Goal: Contribute content: Contribute content

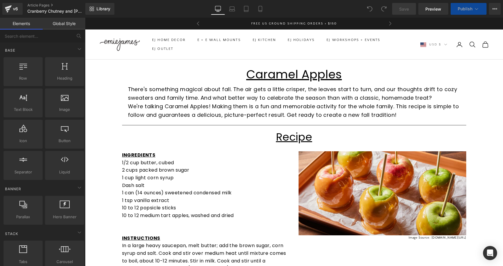
click at [281, 71] on div "Caramel Apples Heading" at bounding box center [294, 74] width 344 height 12
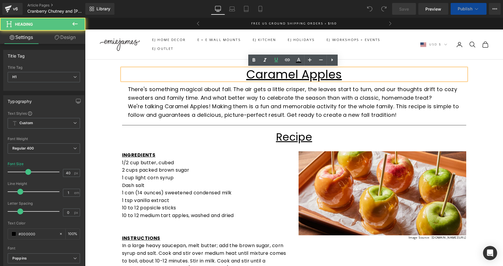
click at [265, 73] on u "Caramel Apples" at bounding box center [294, 74] width 96 height 16
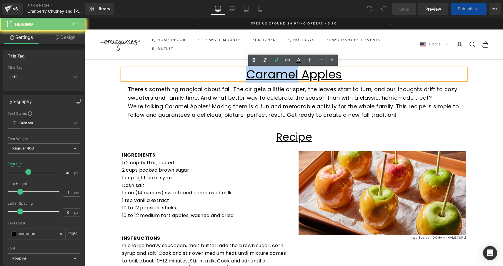
click at [265, 73] on u "Caramel Apples" at bounding box center [294, 74] width 96 height 16
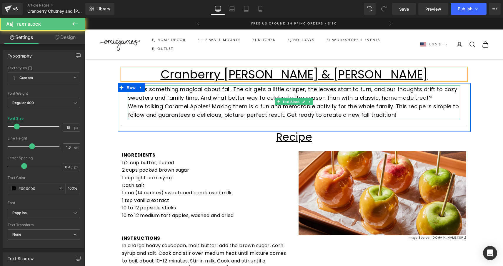
drag, startPoint x: 233, startPoint y: 97, endPoint x: 238, endPoint y: 97, distance: 5.0
click at [233, 97] on p "There's something magical about fall. The air gets a little crisper, the leaves…" at bounding box center [294, 93] width 333 height 17
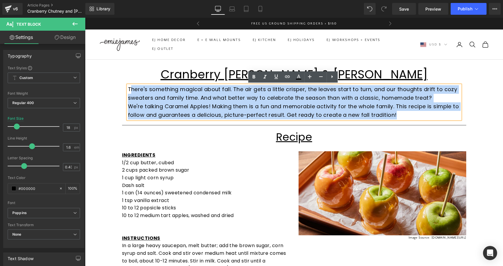
drag, startPoint x: 396, startPoint y: 114, endPoint x: 130, endPoint y: 90, distance: 267.8
click at [130, 90] on div "There's something magical about fall. The air gets a little crisper, the leaves…" at bounding box center [294, 102] width 333 height 34
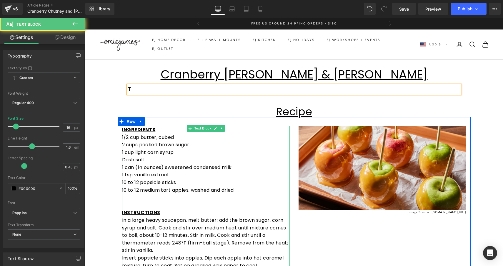
click at [159, 183] on p "10 to 12 popsicle sticks" at bounding box center [206, 182] width 168 height 8
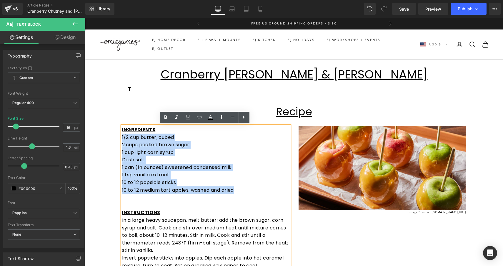
drag, startPoint x: 238, startPoint y: 187, endPoint x: 110, endPoint y: 136, distance: 137.8
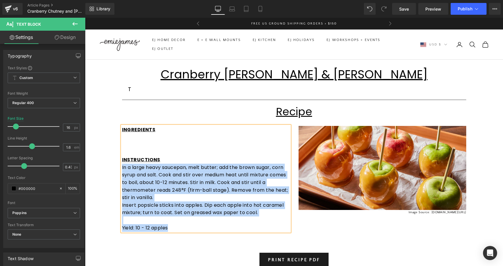
drag, startPoint x: 171, startPoint y: 226, endPoint x: 120, endPoint y: 164, distance: 80.5
click at [122, 164] on div "INGREDIENTS INSTRUCTIONS In a large heavy saucepan, melt butter; add the brown …" at bounding box center [206, 178] width 168 height 105
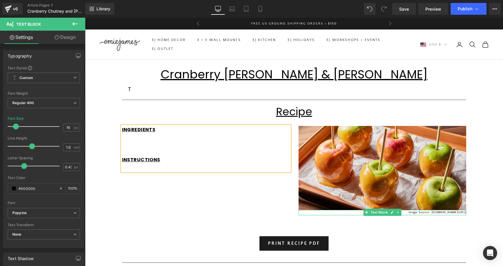
click at [406, 212] on p "Image Source: Allrecipes.com/recipes/21130/caramel-apples/" at bounding box center [383, 212] width 168 height 5
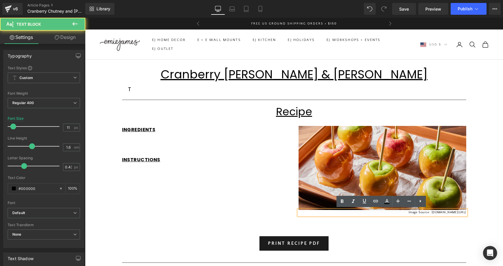
click at [426, 214] on p "Image Source: Allrecipes.com/recipes/21130/caramel-apples/" at bounding box center [383, 212] width 168 height 5
drag, startPoint x: 465, startPoint y: 212, endPoint x: 394, endPoint y: 211, distance: 71.3
click at [394, 211] on p "Image Source: Allrecipes.com/recipes/21130/caramel-apples/" at bounding box center [383, 212] width 168 height 5
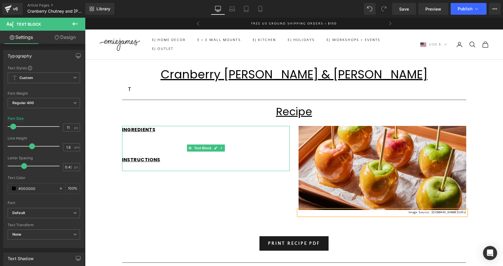
click at [157, 135] on p at bounding box center [206, 137] width 168 height 8
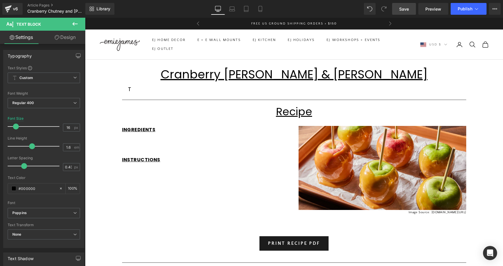
click at [405, 10] on span "Save" at bounding box center [405, 9] width 10 height 6
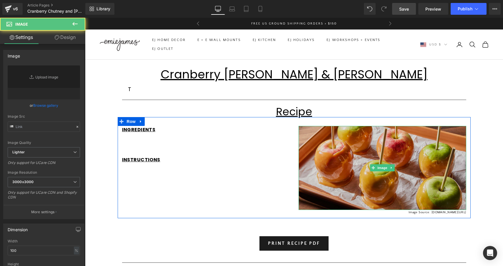
type input "https://ucarecdn.com/ce6432e7-34cc-4a52-9b21-e129cd7cd548/-/format/auto/-/previ…"
click at [365, 140] on img at bounding box center [383, 168] width 168 height 84
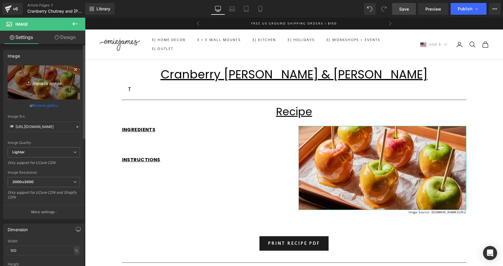
click at [57, 81] on icon "Replace Image" at bounding box center [43, 82] width 47 height 7
type input "C:\fakepath\cranberry-brie-appetizer-crostini-7.jpg"
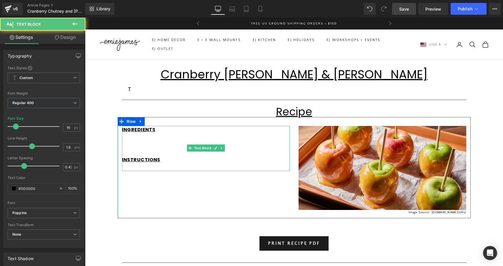
click at [134, 136] on p at bounding box center [206, 137] width 168 height 8
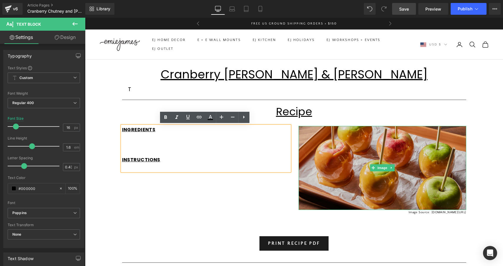
click at [343, 137] on img at bounding box center [383, 168] width 168 height 84
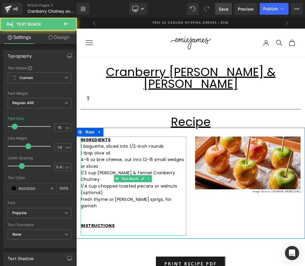
click at [89, 229] on p at bounding box center [133, 232] width 105 height 6
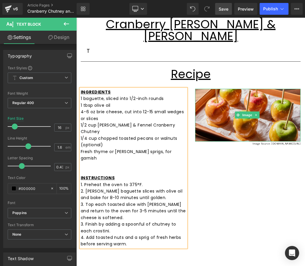
scroll to position [48, 0]
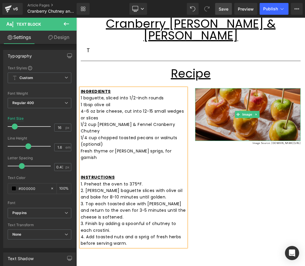
click at [215, 93] on img at bounding box center [247, 114] width 105 height 53
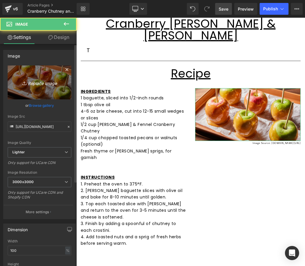
click at [42, 82] on icon "Replace Image" at bounding box center [39, 82] width 47 height 7
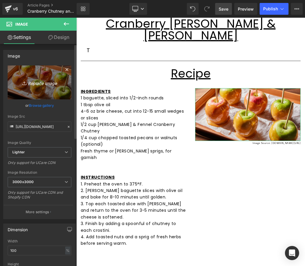
type input "C:\fakepath\cranberry-brie-appetizer-crostini-7.jpg"
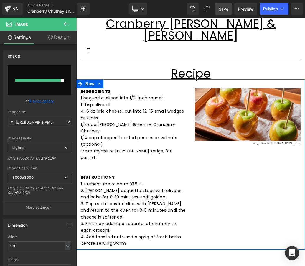
type input "https://ucarecdn.com/fbf8182b-b93c-41fc-9971-3f677bcaa971/-/format/auto/-/previ…"
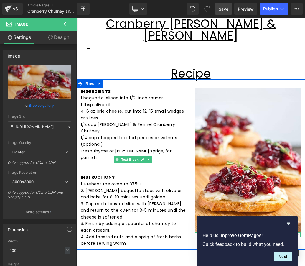
click at [97, 187] on p "2. Bruse baguette slices with olive oil and bake for 8-10 minutes until golden." at bounding box center [133, 193] width 105 height 13
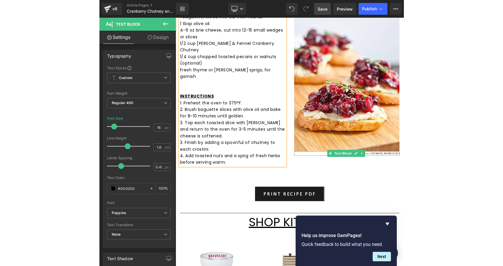
scroll to position [142, 0]
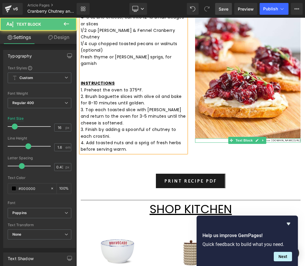
click at [152, 139] on p "4. Add toasted nuts and a sprig of fresh herbs before serving warm." at bounding box center [133, 145] width 105 height 13
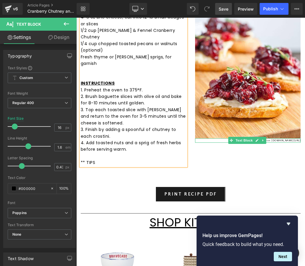
click at [138, 159] on p "** TIPS" at bounding box center [133, 162] width 105 height 6
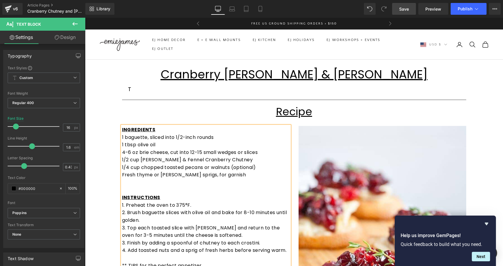
scroll to position [0, 0]
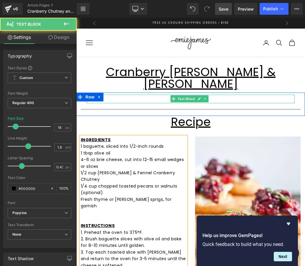
click at [146, 95] on p "T" at bounding box center [191, 99] width 208 height 9
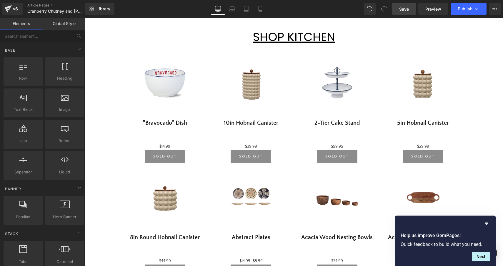
scroll to position [399, 0]
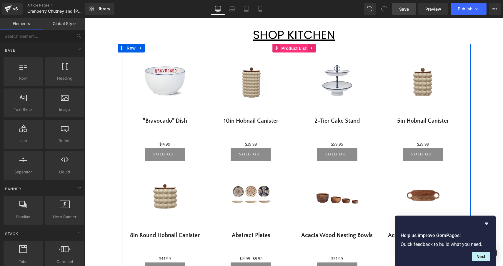
click at [288, 47] on span "Product List" at bounding box center [294, 48] width 28 height 9
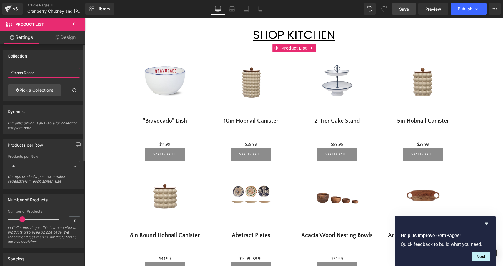
click at [56, 68] on input "Kitchen Decor" at bounding box center [44, 73] width 72 height 10
click at [55, 73] on input "Kitchen Decor" at bounding box center [44, 73] width 72 height 10
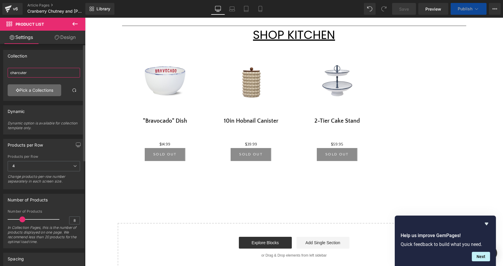
type input "charcuter"
click at [41, 90] on link "Pick a Collections" at bounding box center [35, 90] width 54 height 12
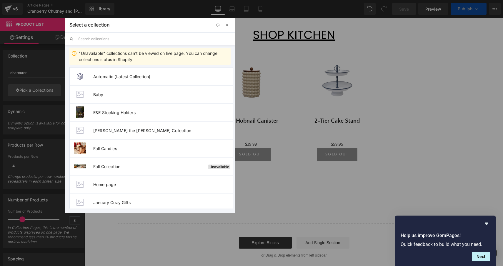
click at [107, 41] on input "text" at bounding box center [154, 38] width 153 height 13
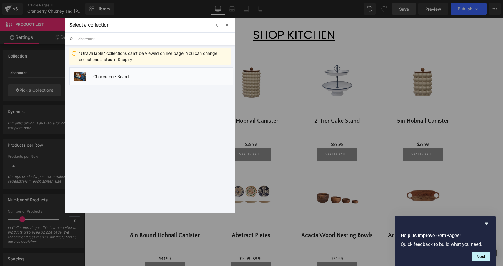
type input "charcuter"
click at [113, 80] on li "Charcuterie Board" at bounding box center [151, 76] width 164 height 18
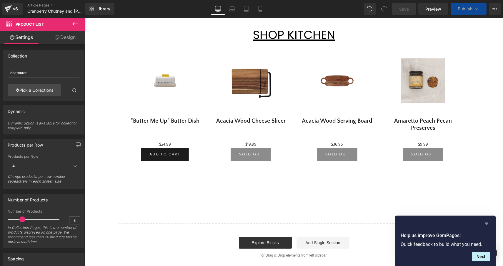
click at [489, 225] on icon "Hide survey" at bounding box center [486, 223] width 7 height 7
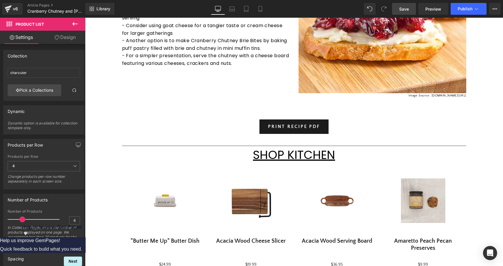
scroll to position [282, 0]
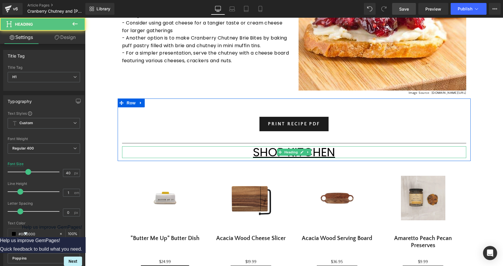
click at [314, 154] on u "SHOP KITCHEN" at bounding box center [294, 152] width 82 height 16
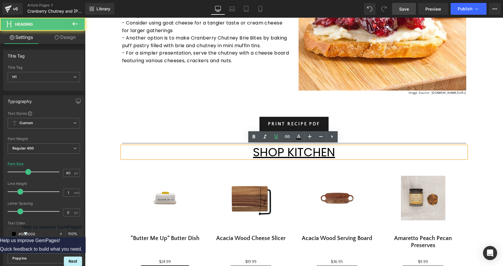
click at [321, 150] on u "SHOP KITCHEN" at bounding box center [294, 152] width 82 height 16
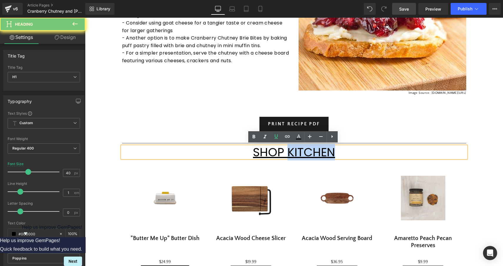
click at [321, 150] on u "SHOP KITCHEN" at bounding box center [294, 152] width 82 height 16
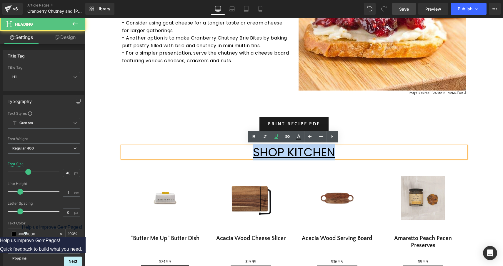
click at [321, 150] on u "SHOP KITCHEN" at bounding box center [294, 152] width 82 height 16
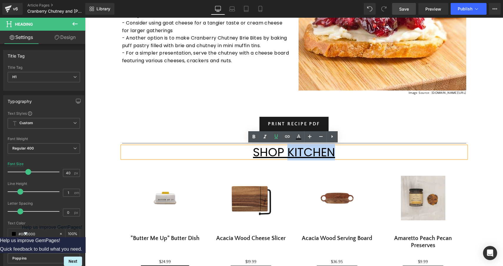
click at [321, 150] on u "SHOP KITCHEN" at bounding box center [294, 152] width 82 height 16
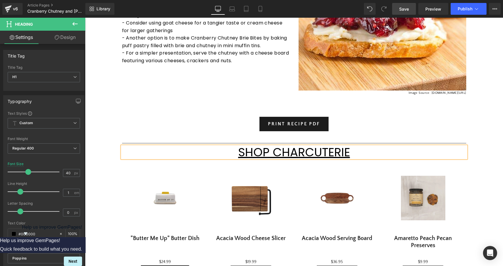
click at [482, 83] on div "Cranberry Chutney & Brie Crostini Heading Row For a standout appetizer using [P…" at bounding box center [294, 134] width 418 height 713
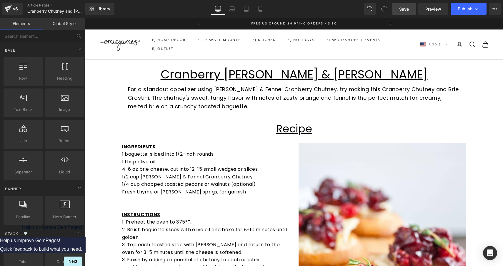
scroll to position [0, 0]
click at [496, 8] on icon at bounding box center [495, 8] width 5 height 5
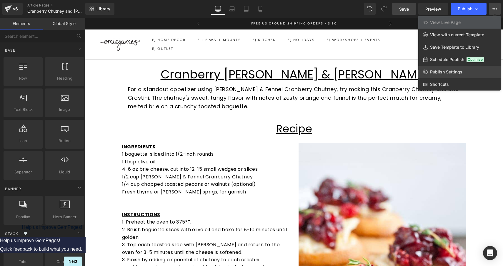
click at [443, 72] on span "Publish Settings" at bounding box center [446, 71] width 32 height 5
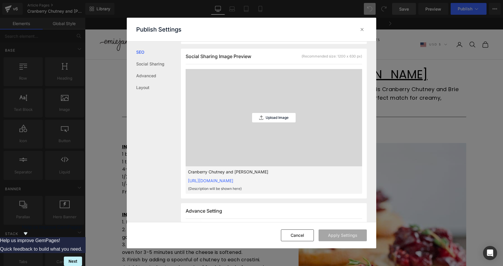
scroll to position [150, 0]
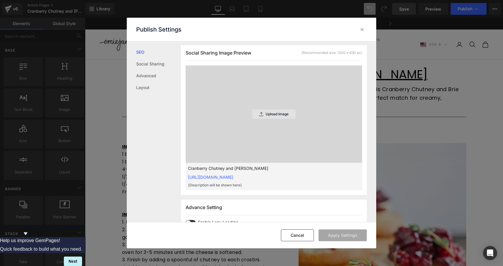
click at [273, 115] on p "Upload Image" at bounding box center [277, 114] width 23 height 4
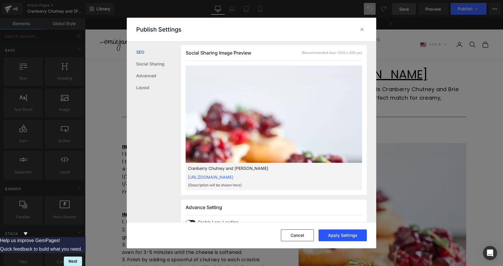
click at [343, 233] on button "Apply Settings" at bounding box center [343, 235] width 48 height 12
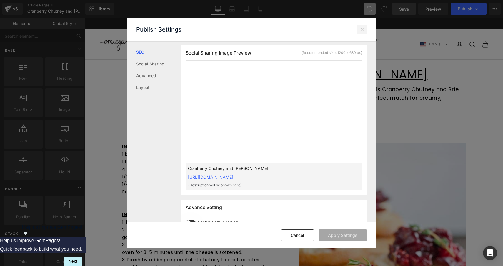
click at [360, 28] on icon at bounding box center [362, 29] width 6 height 6
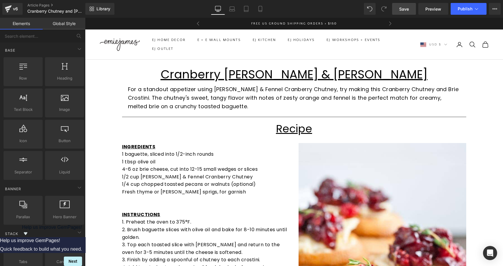
click at [402, 12] on span "Save" at bounding box center [405, 9] width 10 height 6
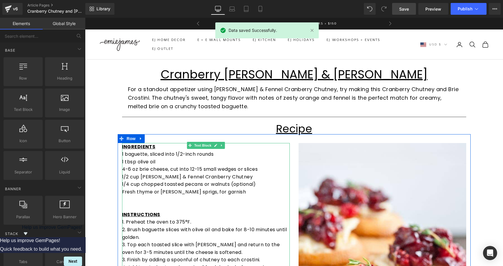
scroll to position [0, 0]
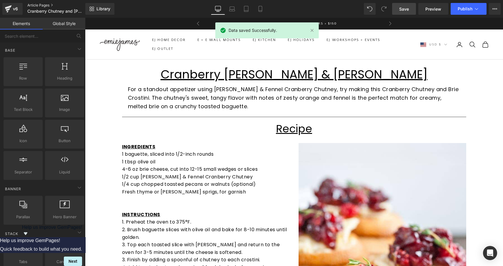
click at [42, 4] on link "Article Pages" at bounding box center [61, 5] width 68 height 5
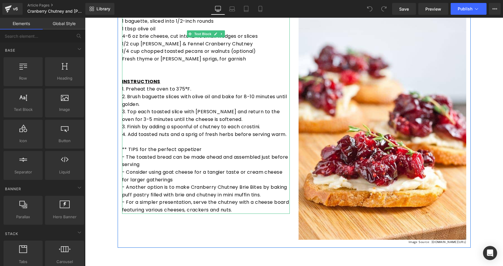
scroll to position [212, 0]
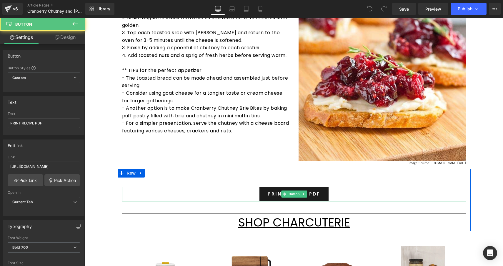
click at [235, 192] on div "PRINT RECIPE PDF" at bounding box center [294, 194] width 344 height 14
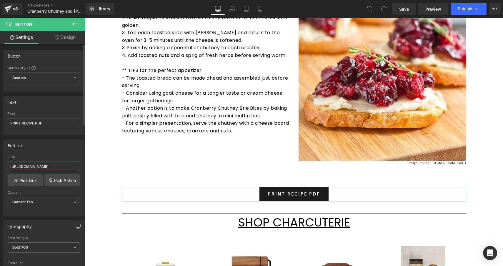
click at [47, 165] on input "[URL][DOMAIN_NAME]" at bounding box center [44, 166] width 72 height 10
paste input "[URL][DOMAIN_NAME]"
type input "[URL][DOMAIN_NAME]"
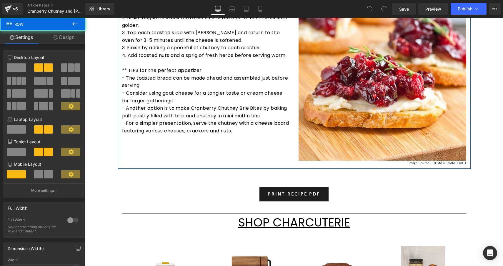
drag, startPoint x: 214, startPoint y: 182, endPoint x: 129, endPoint y: 165, distance: 86.8
click at [129, 165] on div "INGREDIENTS 1 baguette, sliced into 1/2-inch rounds 1 tbsp olive oil 4-6 oz bri…" at bounding box center [294, 45] width 353 height 246
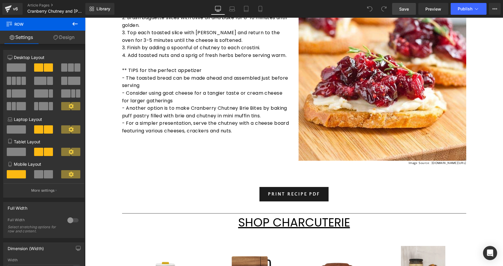
click at [411, 7] on link "Save" at bounding box center [404, 9] width 24 height 12
click at [436, 10] on span "Preview" at bounding box center [434, 9] width 16 height 6
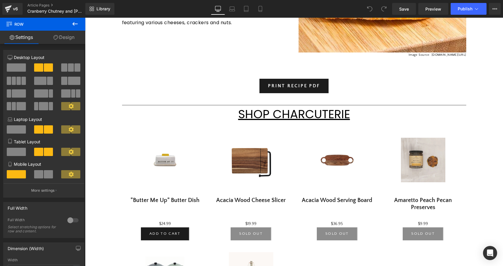
scroll to position [324, 0]
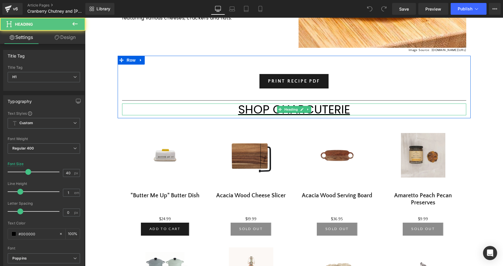
click at [311, 107] on u "SHOP CHARCUTERIE" at bounding box center [294, 109] width 112 height 16
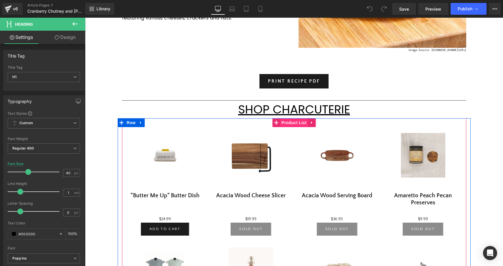
click at [293, 122] on span "Product List" at bounding box center [294, 122] width 28 height 9
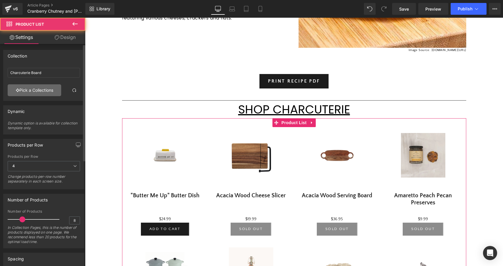
click at [35, 90] on link "Pick a Collections" at bounding box center [35, 90] width 54 height 12
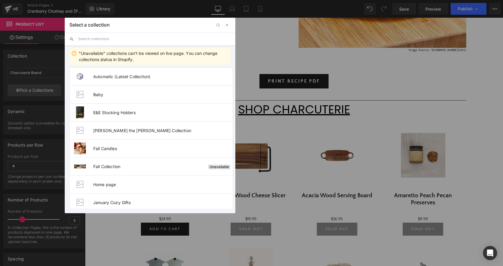
click at [154, 37] on input "text" at bounding box center [154, 38] width 153 height 13
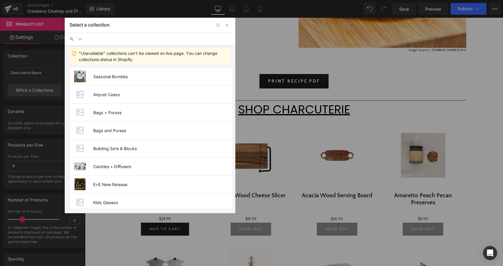
type input "s"
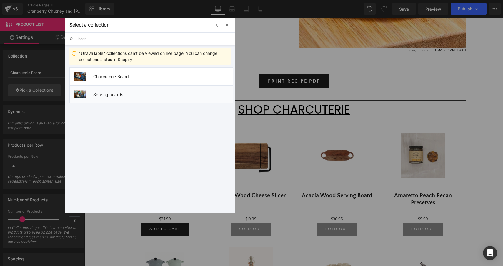
type input "boar"
click at [126, 95] on span "Serving boards" at bounding box center [163, 94] width 140 height 5
type input "Serving boards"
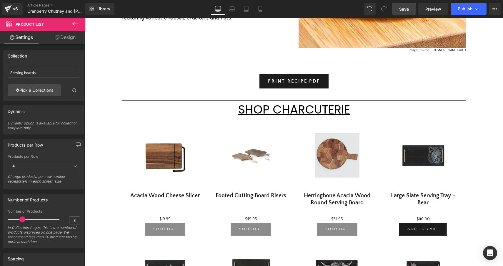
click at [407, 9] on span "Save" at bounding box center [405, 9] width 10 height 6
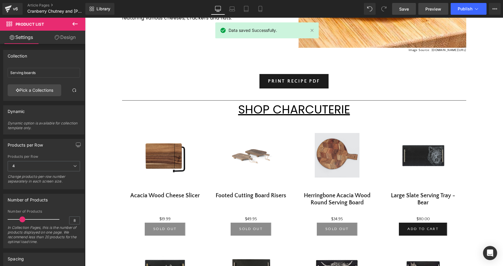
click at [434, 8] on span "Preview" at bounding box center [434, 9] width 16 height 6
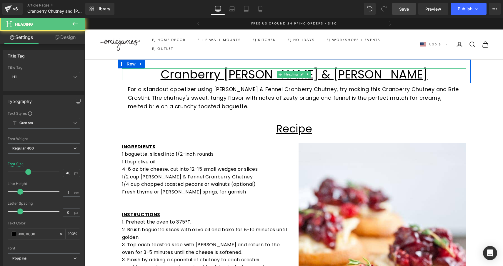
click at [280, 72] on div "Cranberry Chutney & Brie Crostini Heading" at bounding box center [294, 74] width 344 height 12
click at [280, 72] on u "Cranberry [PERSON_NAME] & [PERSON_NAME]" at bounding box center [294, 74] width 267 height 16
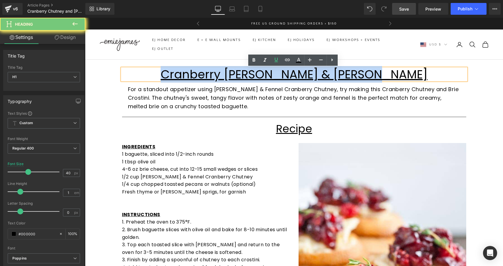
click at [280, 72] on u "Cranberry [PERSON_NAME] & [PERSON_NAME]" at bounding box center [294, 74] width 267 height 16
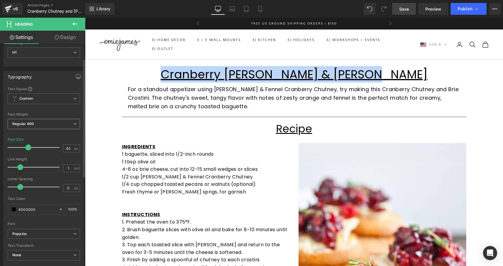
scroll to position [28, 0]
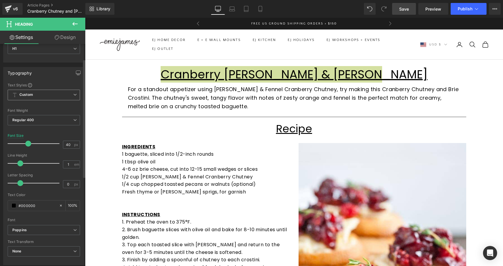
click at [54, 95] on span "Custom Setup Global Style" at bounding box center [44, 95] width 72 height 11
click at [54, 95] on span "Custom Setup Global Style" at bounding box center [43, 95] width 70 height 11
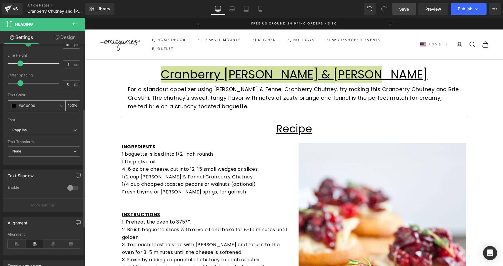
scroll to position [129, 0]
click at [50, 130] on b "Poppins" at bounding box center [42, 129] width 61 height 5
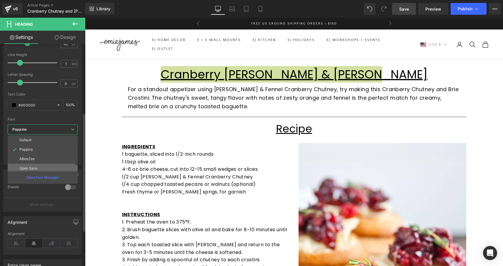
click at [38, 165] on li "Open Sans" at bounding box center [44, 167] width 73 height 9
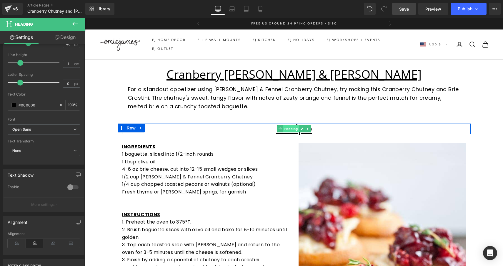
click at [287, 127] on span "Heading" at bounding box center [291, 128] width 16 height 7
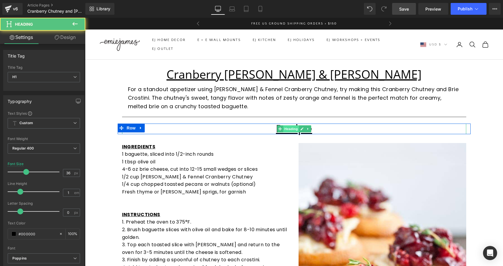
click at [287, 127] on span "Heading" at bounding box center [291, 128] width 16 height 7
click at [243, 125] on h1 "Recipe" at bounding box center [294, 128] width 344 height 11
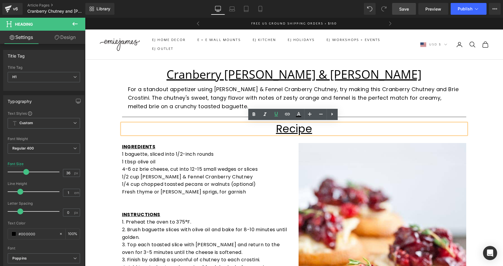
click at [280, 124] on u "Recipe" at bounding box center [294, 128] width 36 height 15
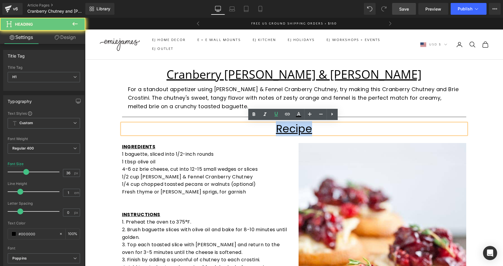
click at [280, 124] on u "Recipe" at bounding box center [294, 128] width 36 height 15
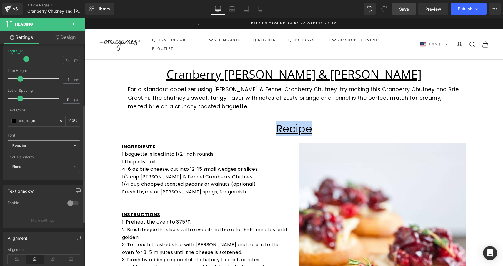
scroll to position [118, 0]
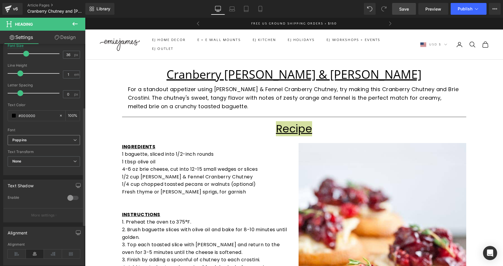
click at [55, 142] on span "Poppins" at bounding box center [44, 140] width 72 height 10
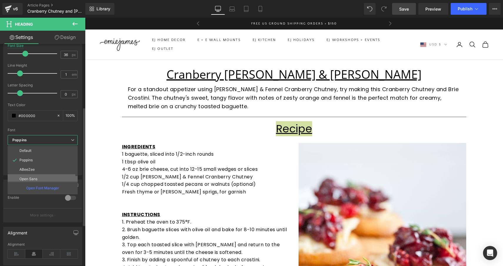
click at [40, 176] on li "Open Sans" at bounding box center [44, 178] width 73 height 9
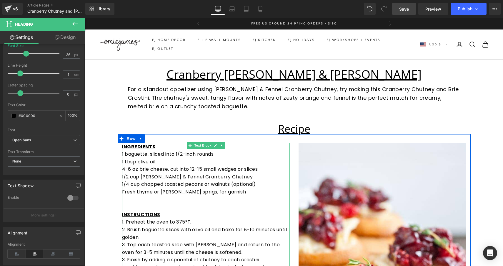
click at [151, 162] on p "1 tbsp olive oil" at bounding box center [206, 162] width 168 height 8
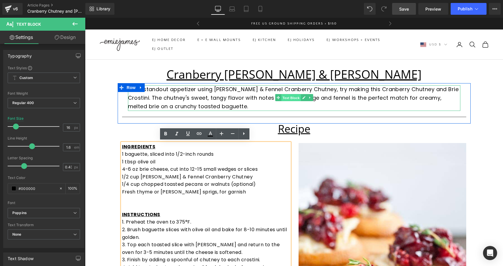
click at [288, 96] on span "Text Block" at bounding box center [290, 97] width 19 height 7
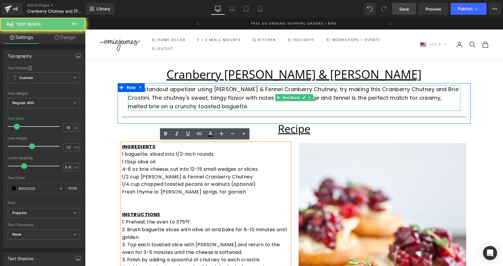
click at [249, 95] on p "For a standout appetizer using [PERSON_NAME] & Fennel Cranberry Chutney, try ma…" at bounding box center [294, 97] width 333 height 25
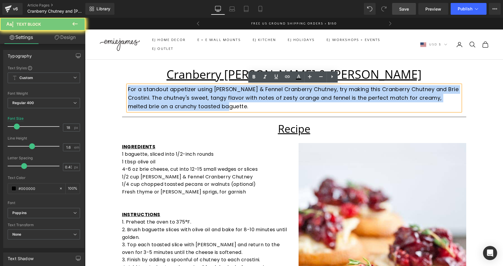
click at [249, 95] on p "For a standout appetizer using [PERSON_NAME] & Fennel Cranberry Chutney, try ma…" at bounding box center [294, 97] width 333 height 25
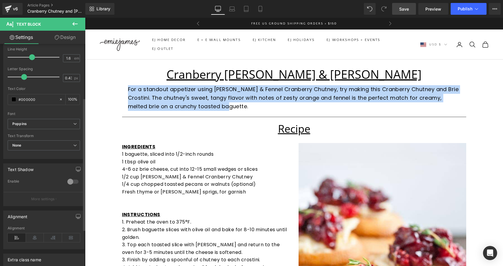
scroll to position [90, 0]
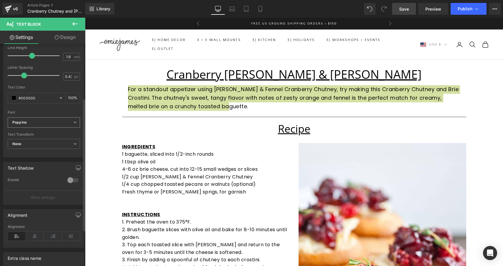
click at [56, 120] on b "Poppins" at bounding box center [42, 122] width 61 height 5
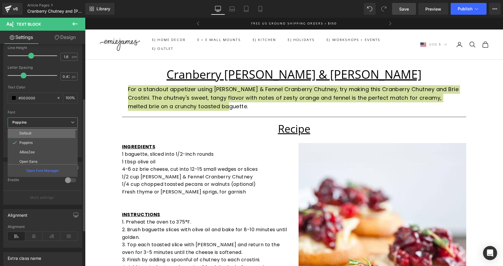
click at [48, 132] on li "Default" at bounding box center [44, 132] width 73 height 9
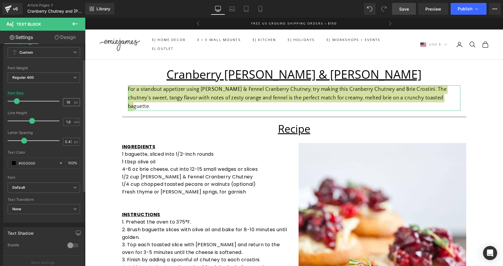
scroll to position [23, 0]
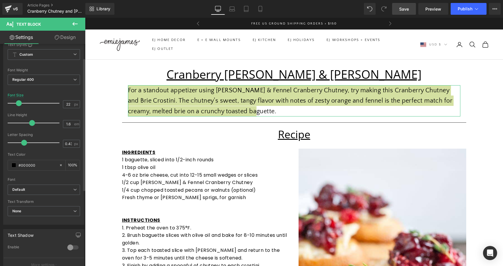
type input "21"
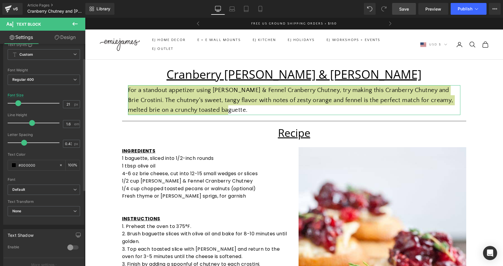
click at [19, 103] on span at bounding box center [18, 103] width 6 height 6
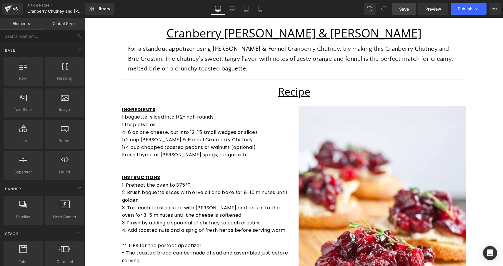
scroll to position [42, 0]
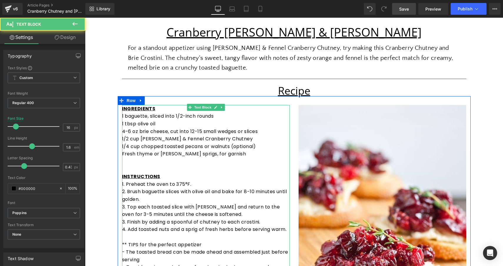
click at [160, 145] on p "1/4 cup chopped toasted pecans or walnuts (optional)" at bounding box center [206, 146] width 168 height 8
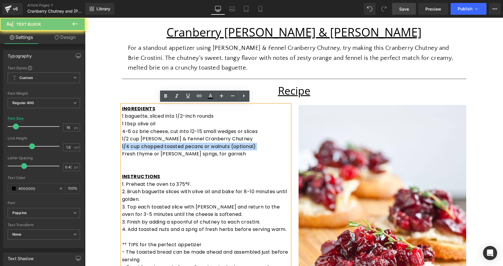
click at [160, 145] on p "1/4 cup chopped toasted pecans or walnuts (optional)" at bounding box center [206, 146] width 168 height 8
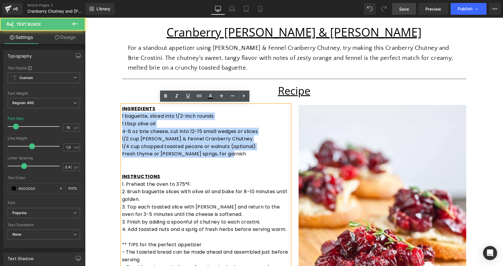
drag, startPoint x: 237, startPoint y: 154, endPoint x: 112, endPoint y: 112, distance: 132.1
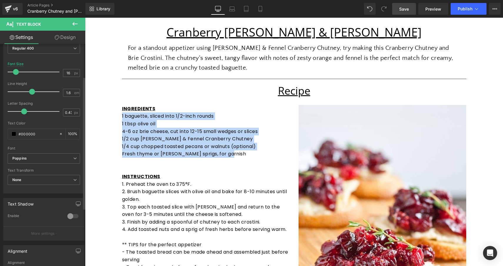
scroll to position [69, 0]
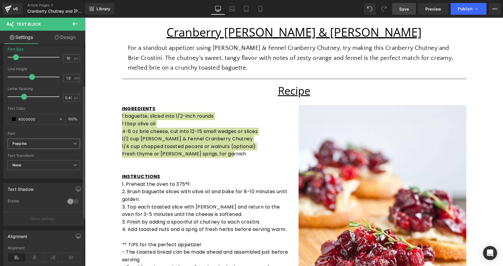
click at [47, 142] on b "Poppins" at bounding box center [42, 143] width 61 height 5
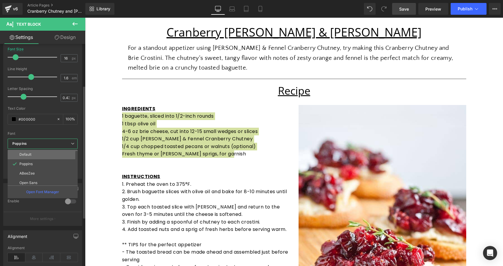
click at [37, 153] on li "Default" at bounding box center [44, 154] width 73 height 9
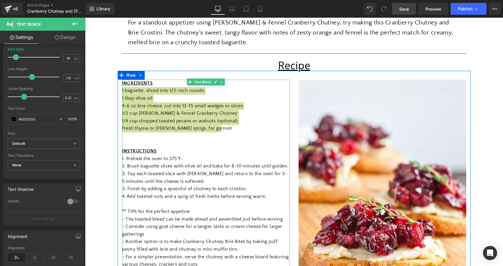
scroll to position [67, 0]
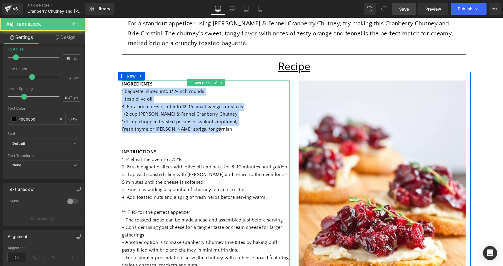
click at [146, 98] on p "1 tbsp olive oil" at bounding box center [206, 99] width 168 height 8
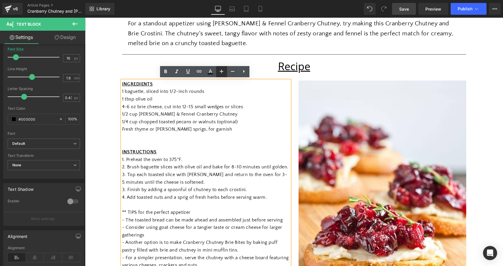
click at [224, 73] on icon at bounding box center [221, 71] width 7 height 7
type input "18"
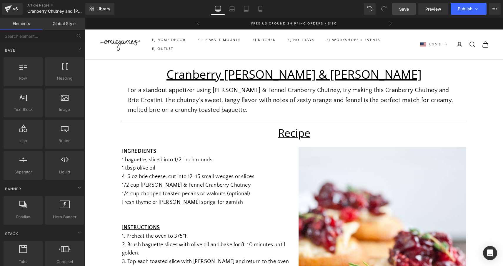
scroll to position [0, 0]
click at [403, 8] on span "Save" at bounding box center [405, 9] width 10 height 6
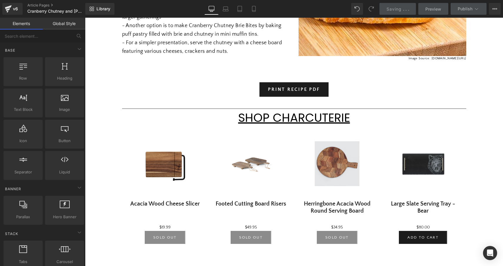
scroll to position [322, 0]
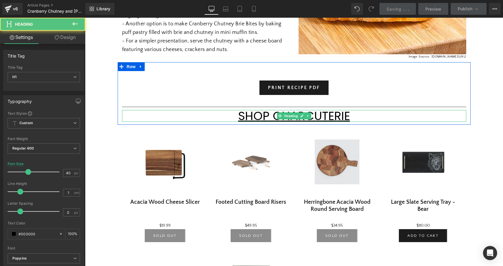
click at [258, 118] on u "SHOP CHARCUTERIE" at bounding box center [294, 115] width 112 height 16
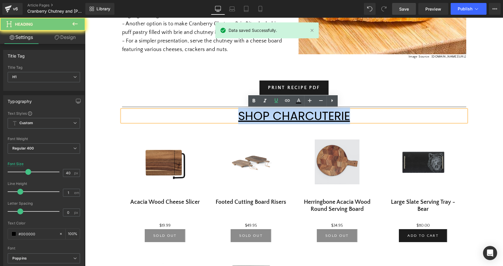
click at [258, 118] on u "SHOP CHARCUTERIE" at bounding box center [294, 115] width 112 height 16
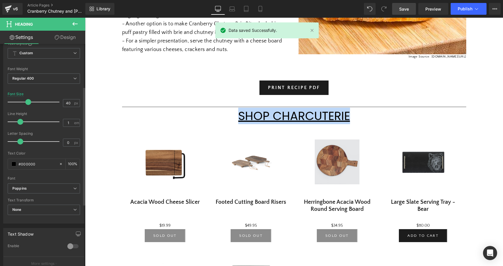
scroll to position [90, 0]
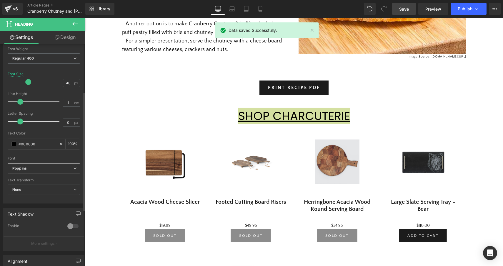
click at [37, 170] on span "Poppins" at bounding box center [44, 168] width 72 height 10
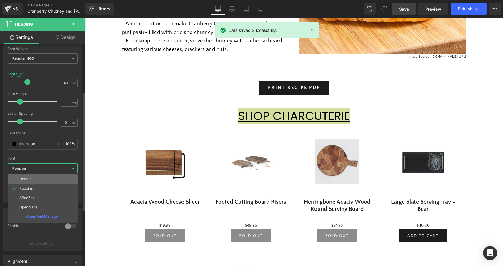
click at [35, 178] on li "Default" at bounding box center [44, 178] width 73 height 9
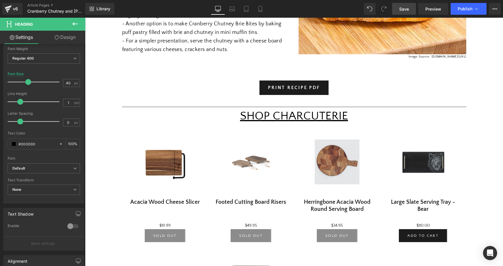
click at [483, 94] on div "Cranberry Chutney & Brie Crostini Heading Row For a standout appetizer using [P…" at bounding box center [294, 95] width 418 height 717
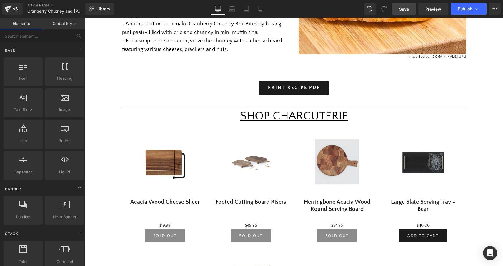
click at [403, 8] on span "Save" at bounding box center [405, 9] width 10 height 6
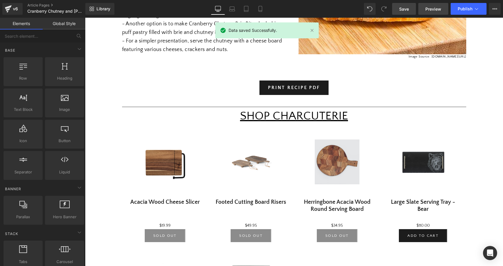
click at [438, 9] on span "Preview" at bounding box center [434, 9] width 16 height 6
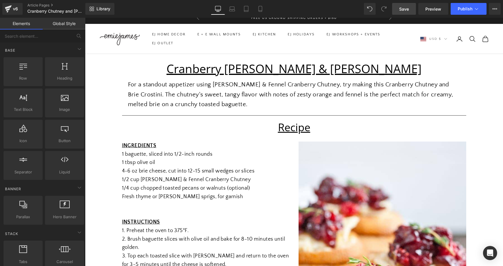
scroll to position [0, 0]
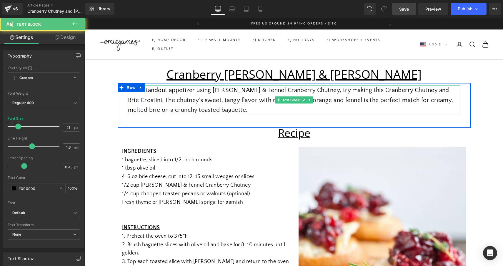
click at [293, 90] on p "For a standout appetizer using [PERSON_NAME] & Fennel Cranberry Chutney, try ma…" at bounding box center [294, 100] width 333 height 30
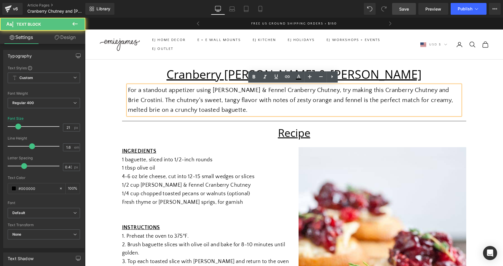
click at [128, 89] on p "For a standout appetizer using [PERSON_NAME] & Fennel Cranberry Chutney, try ma…" at bounding box center [294, 100] width 333 height 30
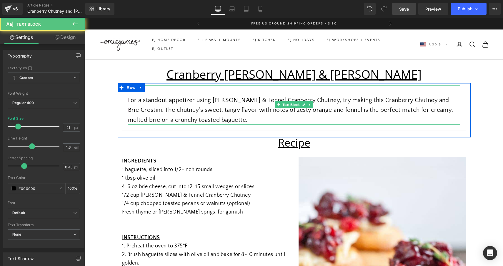
click at [210, 119] on p "For a standout appetizer using [PERSON_NAME] & Fennel Cranberry Chutney, try ma…" at bounding box center [294, 110] width 333 height 30
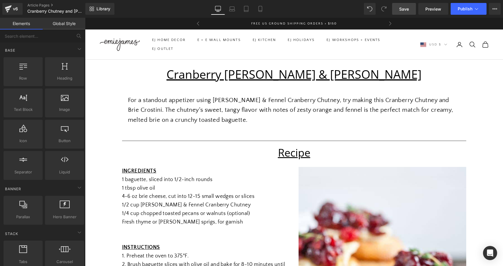
click at [402, 8] on span "Save" at bounding box center [405, 9] width 10 height 6
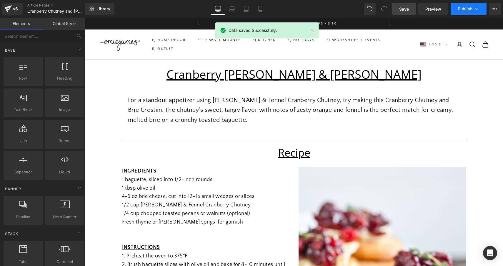
click at [467, 11] on button "Publish" at bounding box center [469, 9] width 36 height 12
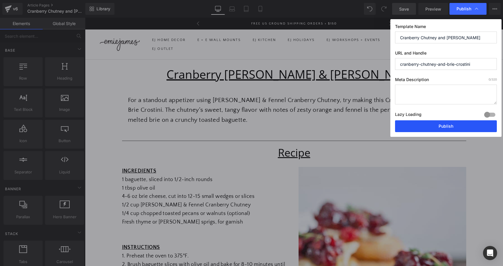
click at [449, 125] on button "Publish" at bounding box center [446, 126] width 102 height 12
